Goal: Information Seeking & Learning: Learn about a topic

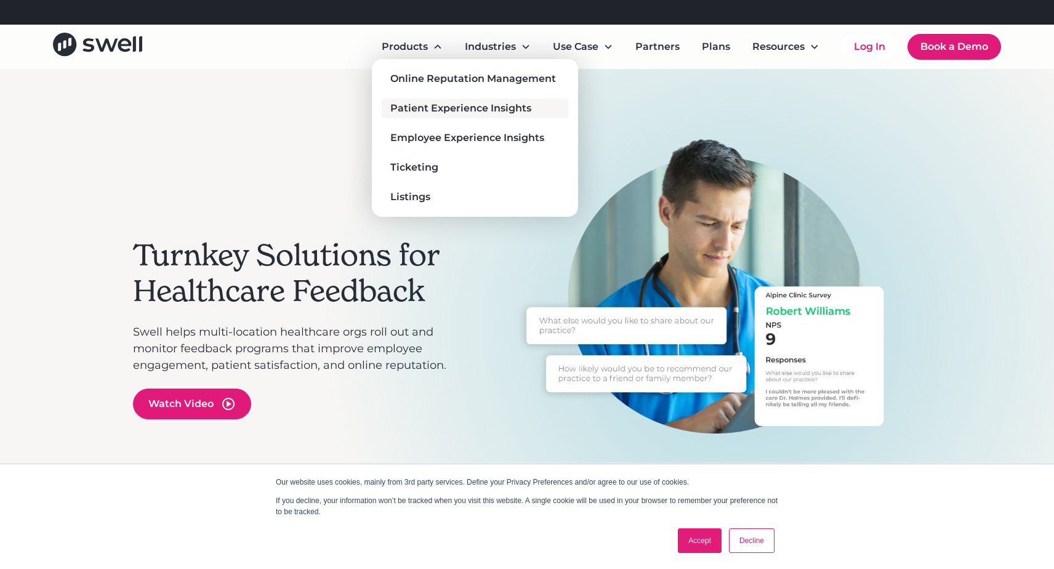
click at [436, 108] on div "Patient Experience Insights" at bounding box center [460, 108] width 141 height 15
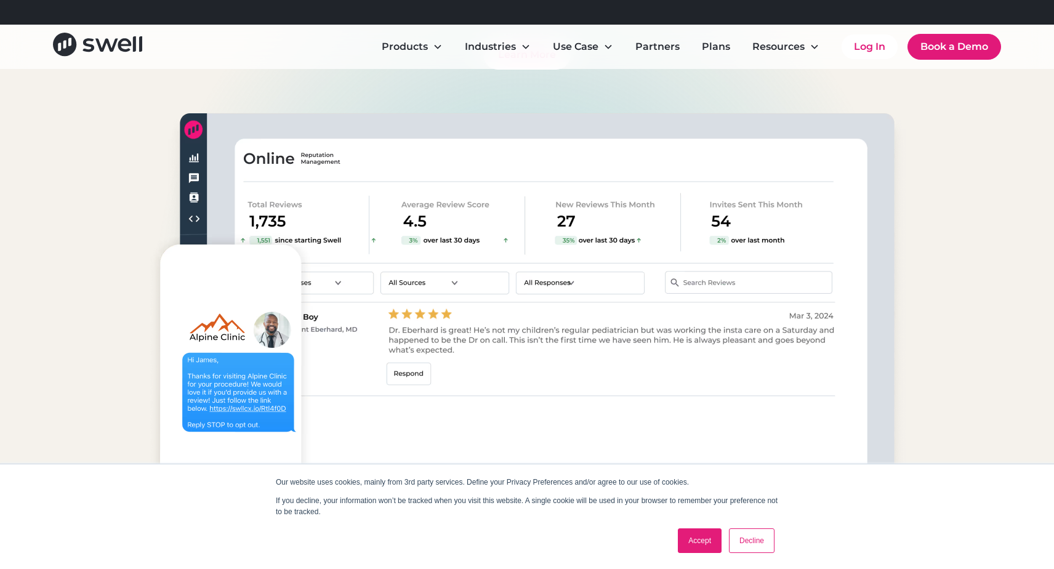
scroll to position [4613, 0]
click at [723, 50] on link "Plans" at bounding box center [716, 46] width 48 height 25
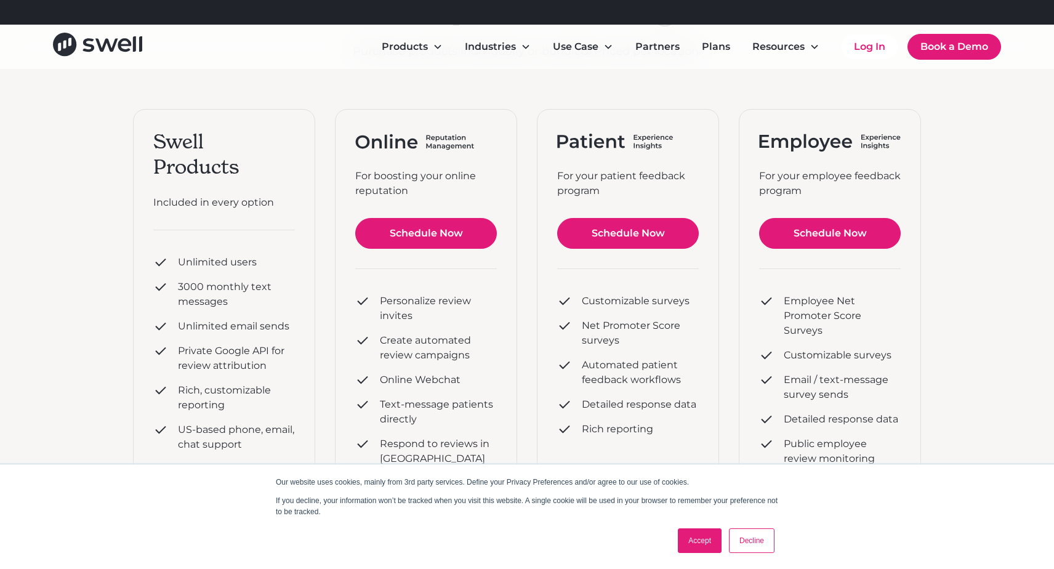
scroll to position [162, 0]
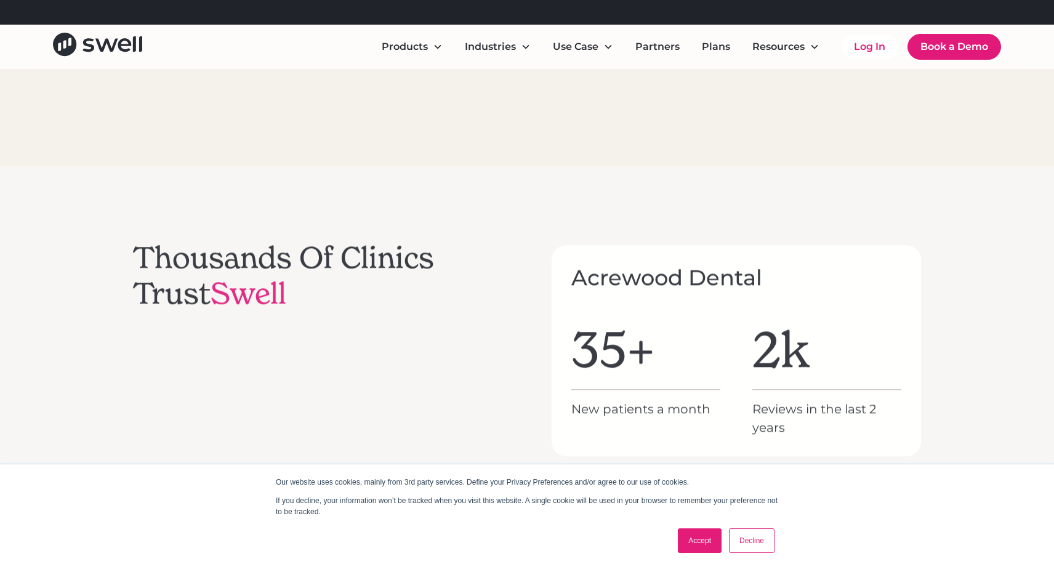
scroll to position [4613, 0]
